Goal: Transaction & Acquisition: Purchase product/service

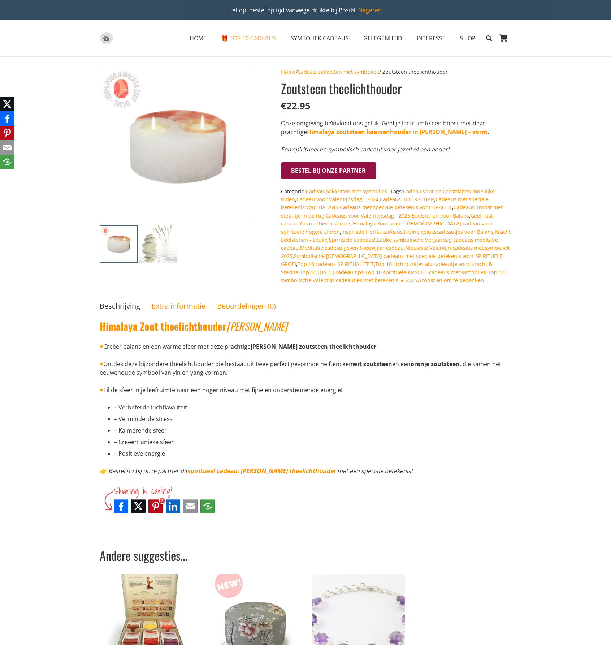
click at [318, 170] on button "Bestel bij onze Partner" at bounding box center [329, 170] width 96 height 17
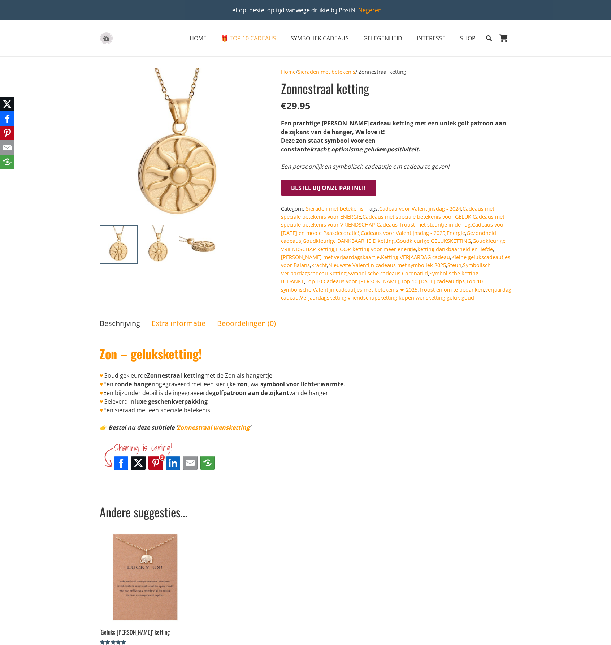
click at [317, 186] on button "Bestel bij onze Partner" at bounding box center [329, 187] width 96 height 17
